Goal: Task Accomplishment & Management: Use online tool/utility

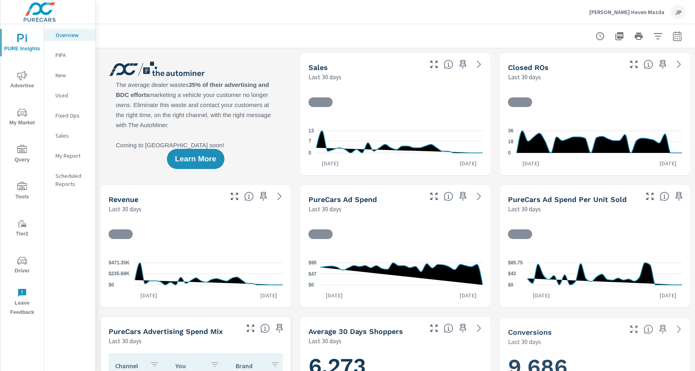
click at [28, 257] on span "Driver" at bounding box center [22, 266] width 39 height 20
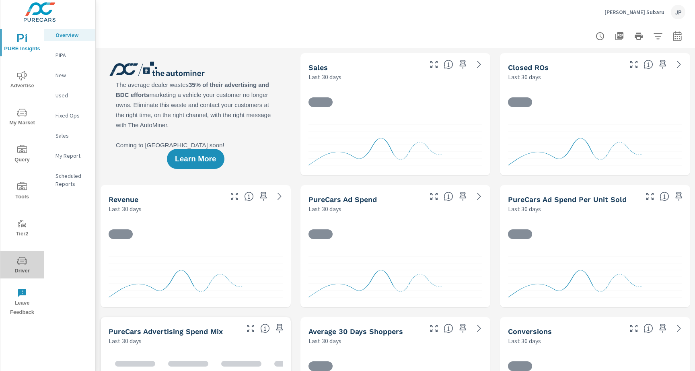
click at [28, 267] on span "Driver" at bounding box center [22, 266] width 39 height 20
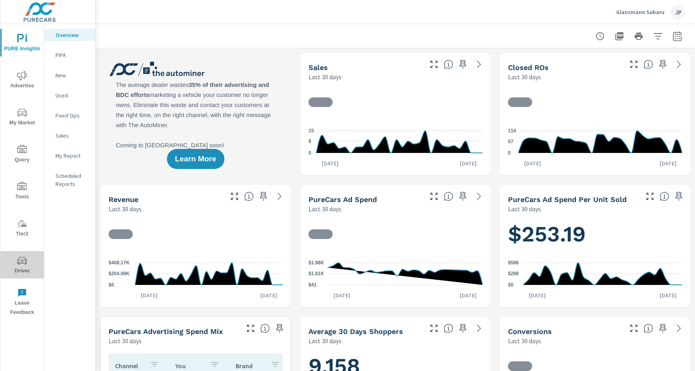
click at [16, 251] on button "Driver" at bounding box center [21, 264] width 43 height 27
